Goal: Communication & Community: Answer question/provide support

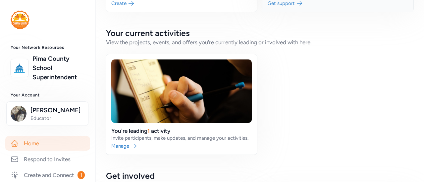
scroll to position [126, 0]
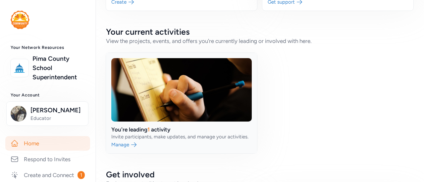
click at [126, 147] on link at bounding box center [181, 103] width 151 height 101
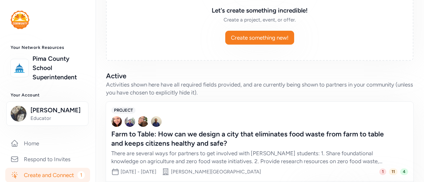
scroll to position [152, 0]
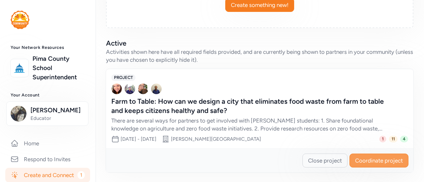
click at [364, 162] on span "Coordinate project" at bounding box center [379, 161] width 48 height 8
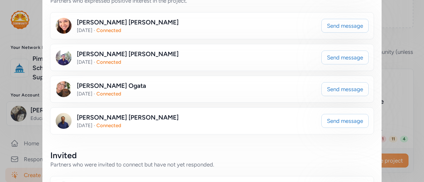
scroll to position [150, 0]
click at [341, 124] on button "Send message" at bounding box center [344, 121] width 47 height 14
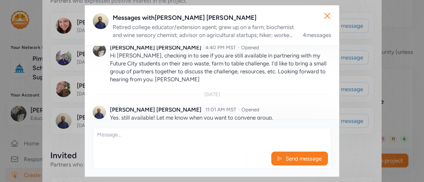
scroll to position [228, 0]
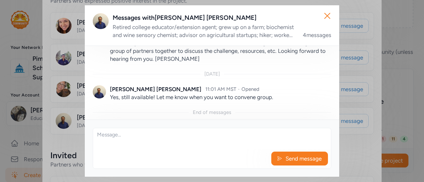
click at [128, 134] on textarea at bounding box center [212, 138] width 238 height 21
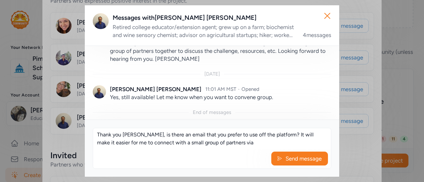
click at [120, 146] on textarea "Thank you [PERSON_NAME], is there an email that you prefer to use off the platf…" at bounding box center [212, 138] width 238 height 21
click at [239, 144] on textarea "Thank you [PERSON_NAME], is there an email that you prefer to use off the platf…" at bounding box center [212, 138] width 238 height 21
click at [113, 143] on textarea "Thank you [PERSON_NAME], is there an email that you prefer to use off the platf…" at bounding box center [212, 138] width 238 height 21
click at [274, 145] on textarea "Thank you [PERSON_NAME], is there an email that you prefer to use off the platf…" at bounding box center [212, 138] width 238 height 21
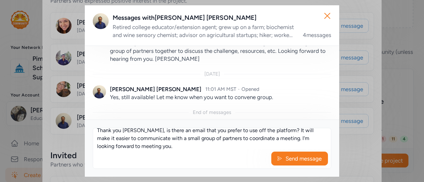
click at [285, 139] on textarea "Thank you [PERSON_NAME], is there an email that you prefer to use off the platf…" at bounding box center [212, 138] width 238 height 21
click at [284, 139] on textarea "Thank you [PERSON_NAME], is there an email that you prefer to use off the platf…" at bounding box center [212, 138] width 238 height 21
click at [283, 139] on textarea "Thank you [PERSON_NAME], is there an email that you prefer to use off the platf…" at bounding box center [212, 138] width 238 height 21
type textarea "Thank you [PERSON_NAME], is there an email that you prefer to use off the platf…"
click at [288, 161] on span "Send message" at bounding box center [303, 159] width 37 height 8
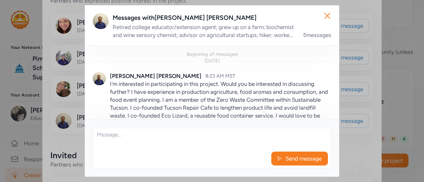
scroll to position [282, 0]
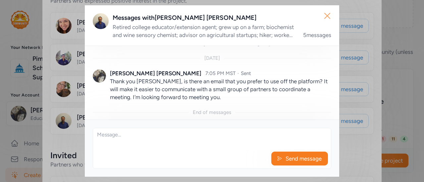
click at [325, 17] on icon "button" at bounding box center [327, 16] width 11 height 11
